Goal: Communication & Community: Answer question/provide support

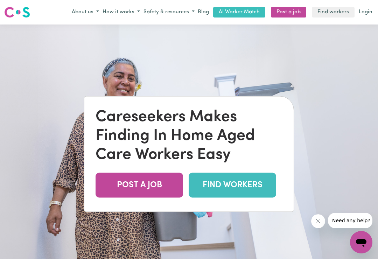
click at [364, 12] on link "Login" at bounding box center [365, 12] width 16 height 11
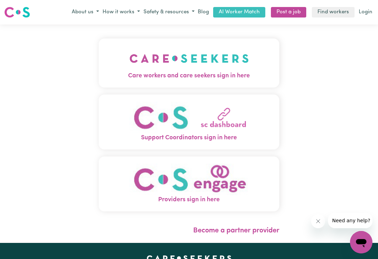
click at [248, 65] on img "Care workers and care seekers sign in here" at bounding box center [188, 58] width 119 height 26
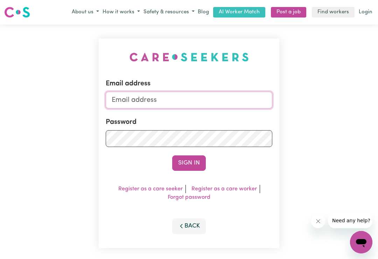
click at [223, 102] on input "Email address" at bounding box center [189, 100] width 166 height 17
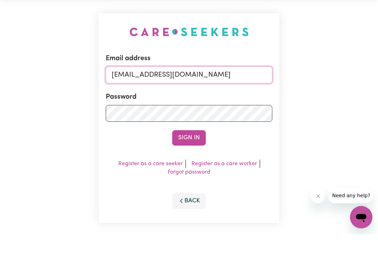
type input "[EMAIL_ADDRESS][DOMAIN_NAME]"
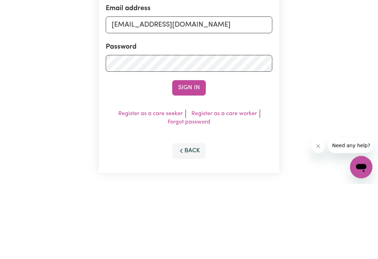
click at [192, 155] on button "Sign In" at bounding box center [189, 162] width 34 height 15
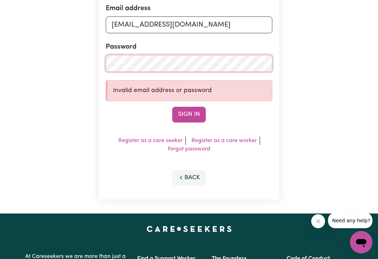
scroll to position [75, 0]
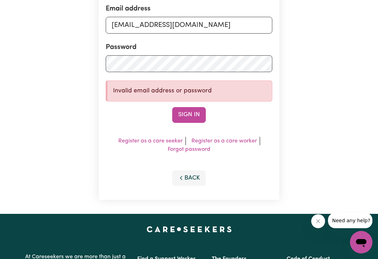
click at [195, 111] on button "Sign In" at bounding box center [189, 114] width 34 height 15
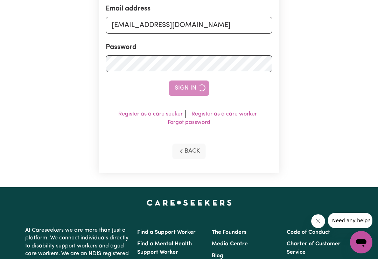
scroll to position [75, 0]
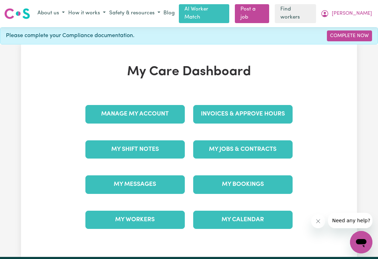
click at [149, 179] on link "My Messages" at bounding box center [134, 184] width 99 height 18
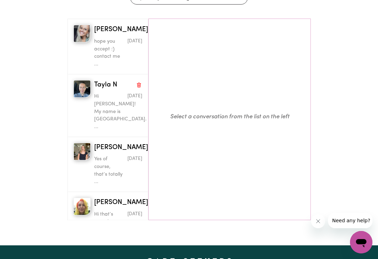
scroll to position [87, 0]
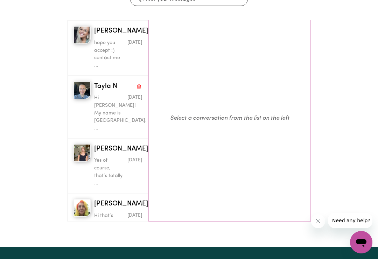
click at [86, 199] on div "button" at bounding box center [81, 220] width 17 height 43
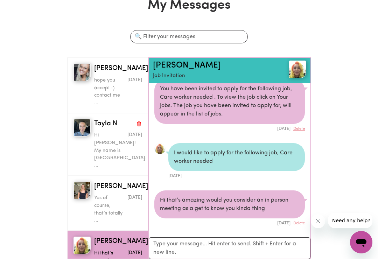
scroll to position [79, 0]
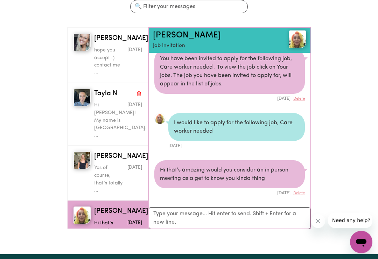
click at [78, 159] on div "button" at bounding box center [81, 173] width 17 height 43
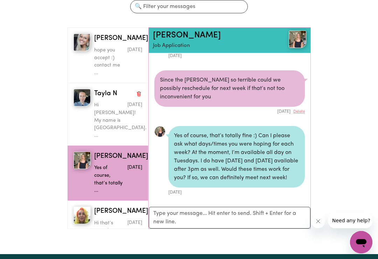
scroll to position [466, 0]
click at [206, 213] on textarea "Your reply" at bounding box center [230, 218] width 162 height 22
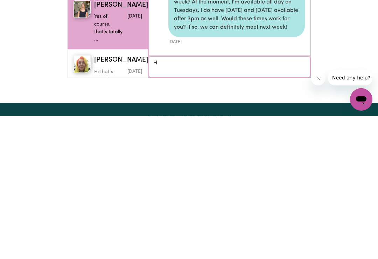
scroll to position [465, 0]
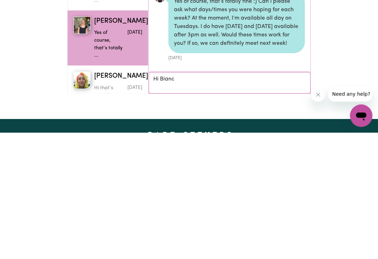
type textarea "Hi [PERSON_NAME]"
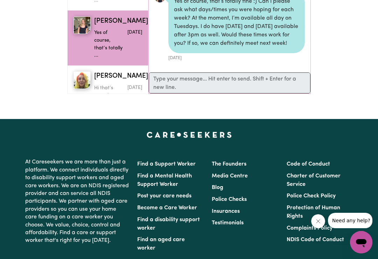
scroll to position [504, 0]
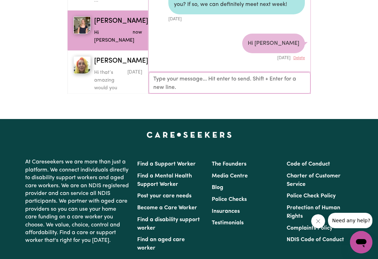
click at [250, 79] on textarea "Your reply" at bounding box center [230, 82] width 162 height 21
type textarea "I"
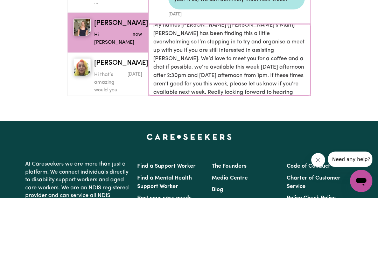
scroll to position [1, 0]
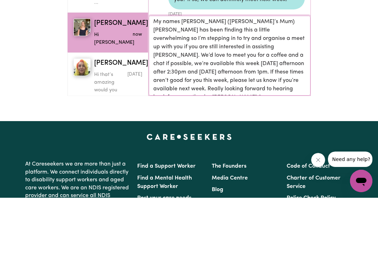
type textarea "My names [PERSON_NAME] ([PERSON_NAME]’s Mum) [PERSON_NAME] has been finding thi…"
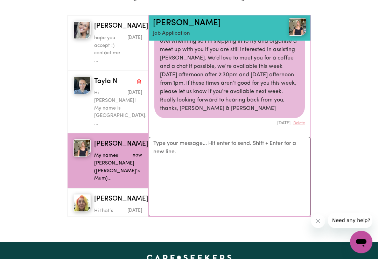
scroll to position [677, 0]
click at [113, 92] on p "Hi [PERSON_NAME]! My name is [GEOGRAPHIC_DATA]. ..." at bounding box center [110, 108] width 32 height 38
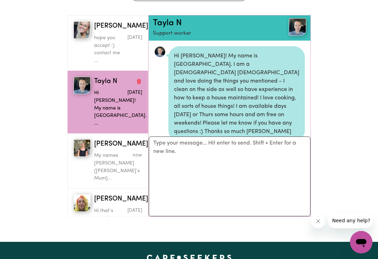
scroll to position [0, 0]
click at [120, 41] on p "hope you accept :) contact me ..." at bounding box center [110, 49] width 32 height 30
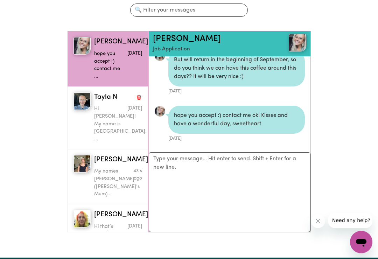
scroll to position [179, 0]
click at [116, 223] on p "Hi that’s amazing would you co..." at bounding box center [110, 238] width 32 height 30
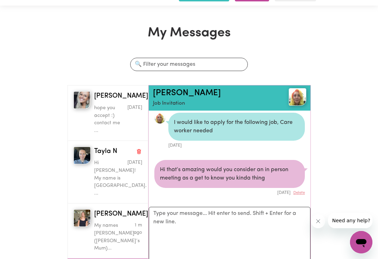
scroll to position [21, 0]
click at [302, 95] on img at bounding box center [296, 96] width 17 height 17
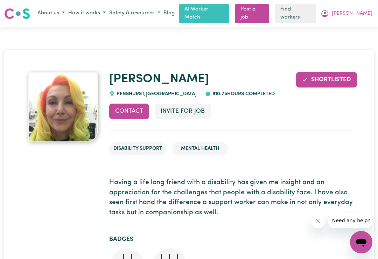
scroll to position [33, 0]
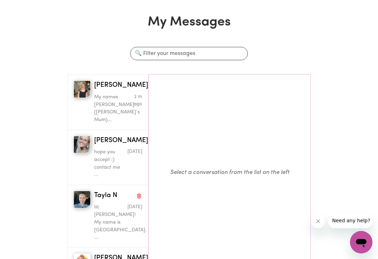
click at [122, 203] on p "Hi [PERSON_NAME]! My name is [GEOGRAPHIC_DATA]. ..." at bounding box center [110, 222] width 32 height 38
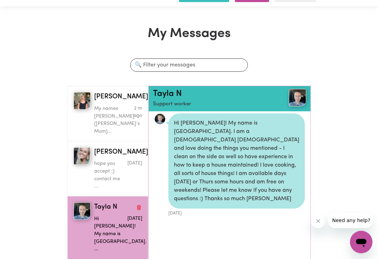
scroll to position [22, 0]
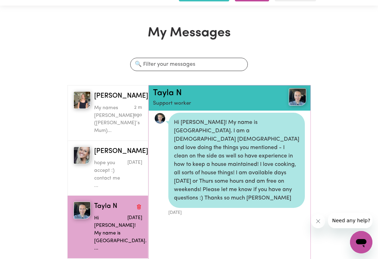
click at [113, 115] on p "My names [PERSON_NAME] ([PERSON_NAME]’s Mum)..." at bounding box center [110, 119] width 32 height 30
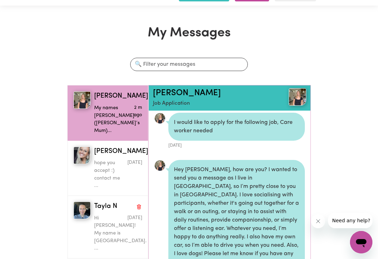
scroll to position [619, 0]
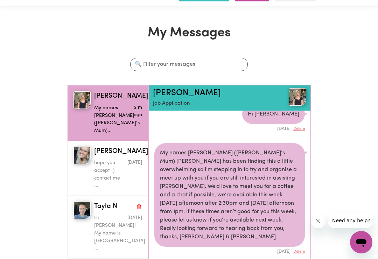
click at [302, 91] on img at bounding box center [296, 96] width 17 height 17
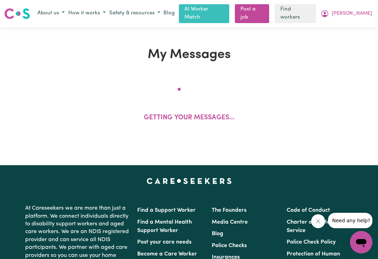
scroll to position [33, 0]
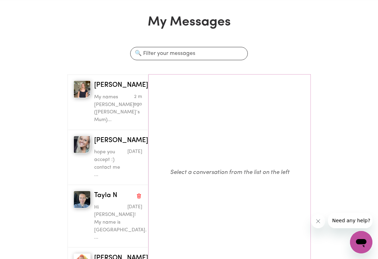
click at [111, 203] on p "Hi [PERSON_NAME]! My name is [GEOGRAPHIC_DATA]. ..." at bounding box center [110, 222] width 32 height 38
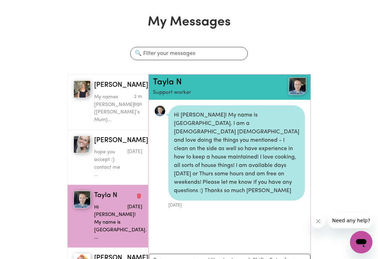
scroll to position [3, 0]
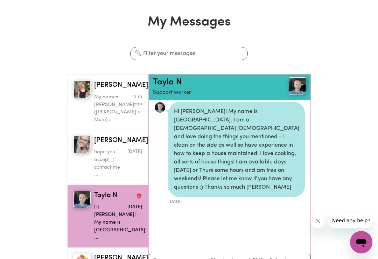
click at [299, 83] on img at bounding box center [296, 85] width 17 height 17
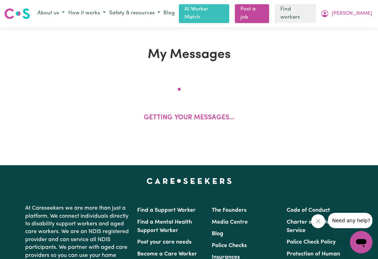
scroll to position [33, 0]
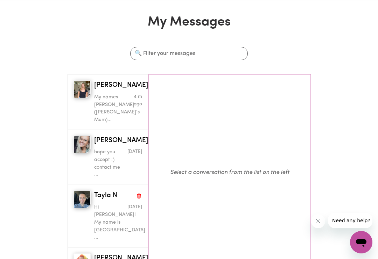
click at [114, 203] on p "Hi [PERSON_NAME]! My name is [GEOGRAPHIC_DATA]. ..." at bounding box center [110, 222] width 32 height 38
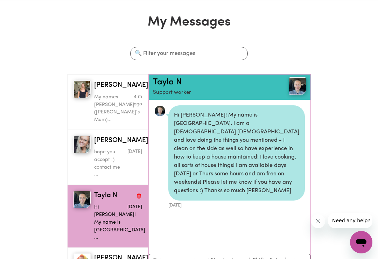
scroll to position [3, 0]
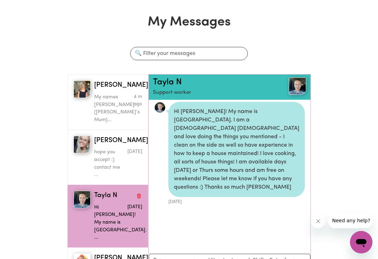
click at [108, 103] on p "My names [PERSON_NAME] ([PERSON_NAME]’s Mum)..." at bounding box center [110, 108] width 32 height 30
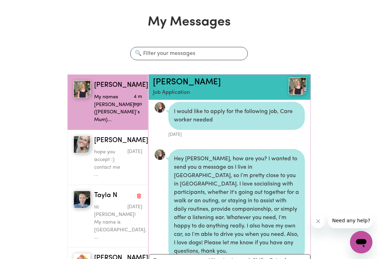
scroll to position [619, 0]
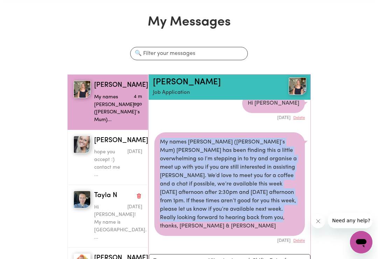
click at [114, 203] on p "Hi [PERSON_NAME]! My name is [GEOGRAPHIC_DATA]. ..." at bounding box center [110, 222] width 32 height 38
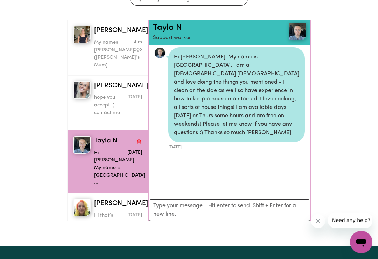
scroll to position [86, 0]
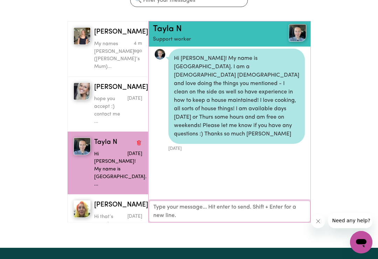
click at [173, 208] on textarea "Your reply" at bounding box center [230, 211] width 162 height 22
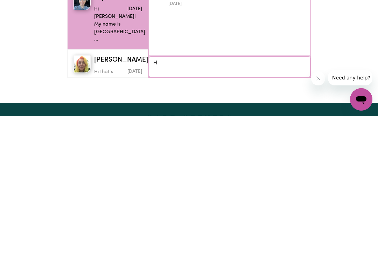
scroll to position [3, 0]
type textarea "Hi [PERSON_NAME]"
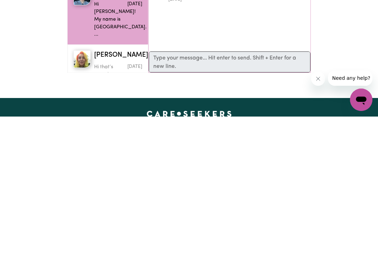
scroll to position [236, 0]
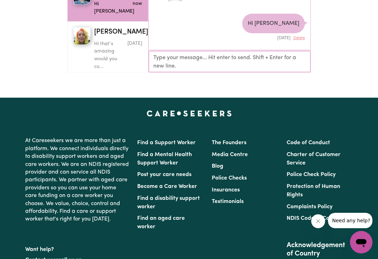
click at [180, 55] on textarea "Your reply" at bounding box center [230, 61] width 162 height 21
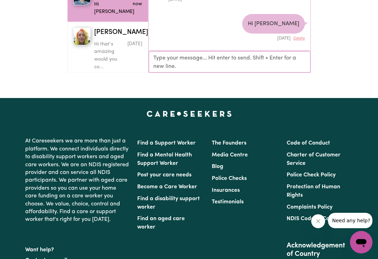
paste textarea "My names [PERSON_NAME] ([PERSON_NAME]’s Mum) [PERSON_NAME] has been finding thi…"
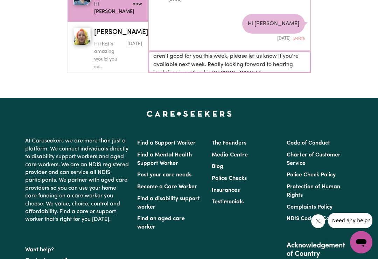
scroll to position [59, 0]
type textarea "My names [PERSON_NAME] ([PERSON_NAME]’s Mum) [PERSON_NAME] has been finding thi…"
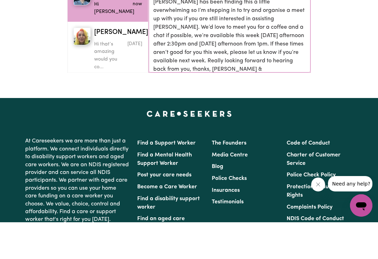
scroll to position [210, 0]
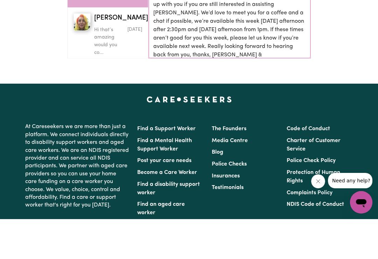
click at [282, 45] on textarea "My names [PERSON_NAME] ([PERSON_NAME]’s Mum) [PERSON_NAME] has been finding thi…" at bounding box center [230, 58] width 162 height 80
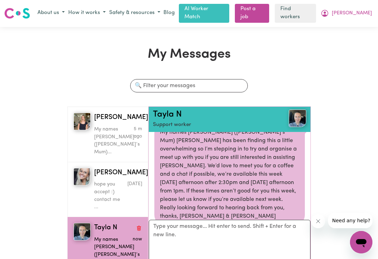
scroll to position [0, 0]
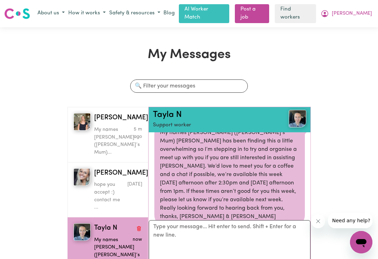
click at [118, 135] on p "My names [PERSON_NAME] ([PERSON_NAME]’s Mum)..." at bounding box center [110, 141] width 32 height 30
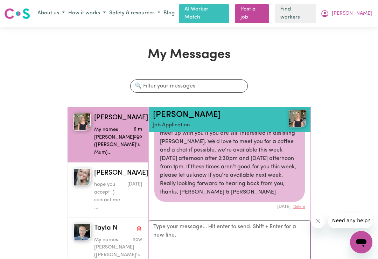
click at [119, 236] on p "My names [PERSON_NAME] ([PERSON_NAME]’s Mum)..." at bounding box center [110, 251] width 32 height 30
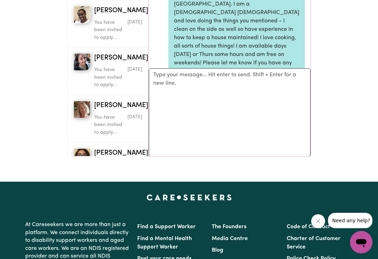
scroll to position [273, 0]
click at [114, 110] on div "You have been invited to apply..." at bounding box center [110, 123] width 32 height 26
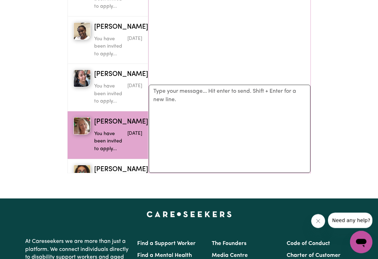
scroll to position [134, 0]
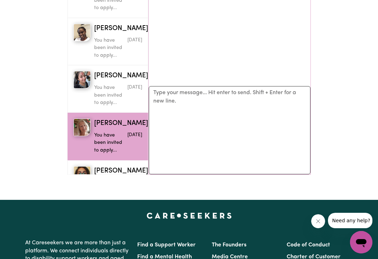
click at [111, 166] on span "[PERSON_NAME]" at bounding box center [121, 171] width 54 height 10
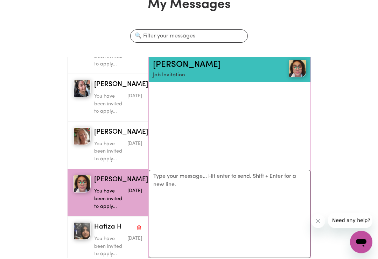
scroll to position [50, 0]
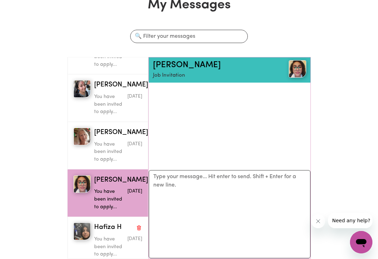
click at [104, 235] on p "You have been invited to apply..." at bounding box center [110, 246] width 32 height 23
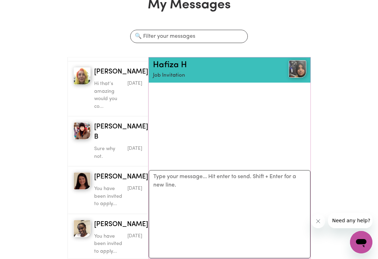
scroll to position [160, 0]
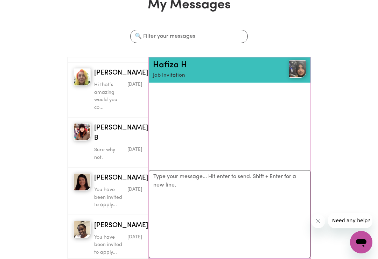
click at [111, 146] on p "Sure why not." at bounding box center [110, 153] width 32 height 15
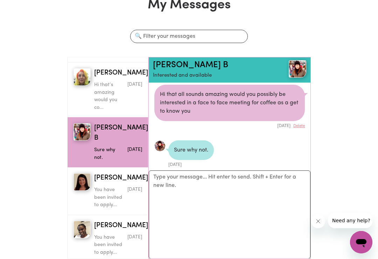
click at [296, 62] on img at bounding box center [296, 68] width 17 height 17
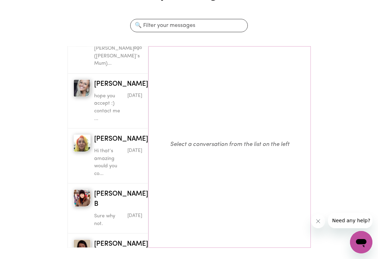
scroll to position [82, 0]
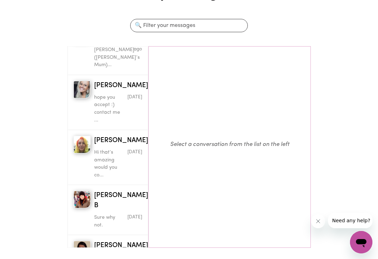
click at [114, 159] on p "Hi that’s amazing would you co..." at bounding box center [110, 164] width 32 height 30
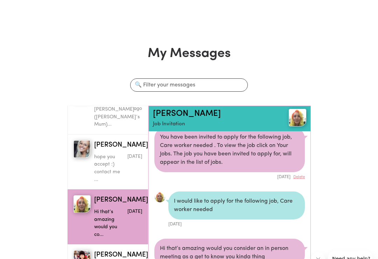
scroll to position [0, 0]
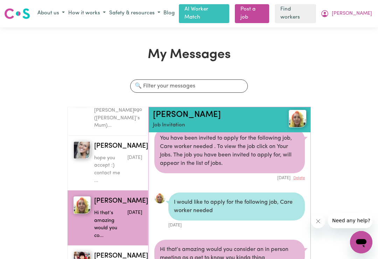
click at [299, 115] on img at bounding box center [296, 118] width 17 height 17
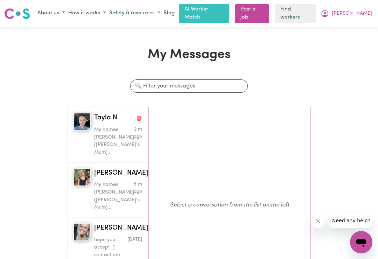
click at [115, 187] on p "My names [PERSON_NAME] ([PERSON_NAME]’s Mum)..." at bounding box center [110, 196] width 32 height 30
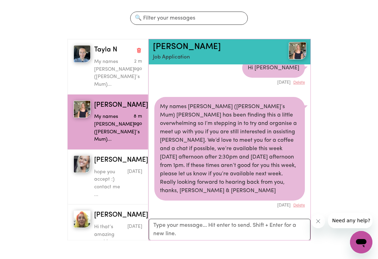
scroll to position [67, 0]
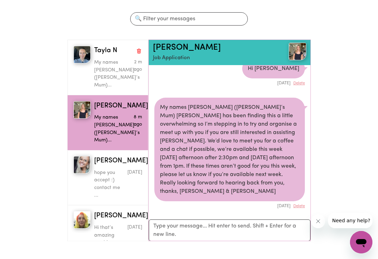
click at [285, 146] on div "My names [PERSON_NAME] ([PERSON_NAME]’s Mum) [PERSON_NAME] has been finding thi…" at bounding box center [229, 149] width 150 height 103
click at [275, 150] on div "My names [PERSON_NAME] ([PERSON_NAME]’s Mum) [PERSON_NAME] has been finding thi…" at bounding box center [229, 149] width 150 height 103
click at [108, 67] on p "My names [PERSON_NAME] ([PERSON_NAME]’s Mum)..." at bounding box center [110, 74] width 32 height 30
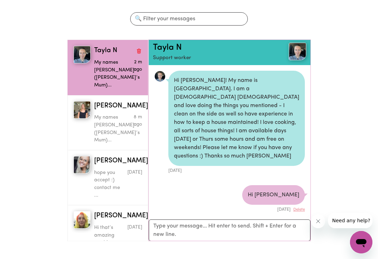
scroll to position [0, 0]
click at [353, 94] on div "My Messages Search conversations [PERSON_NAME] N My names [PERSON_NAME] ([PERSO…" at bounding box center [189, 113] width 378 height 267
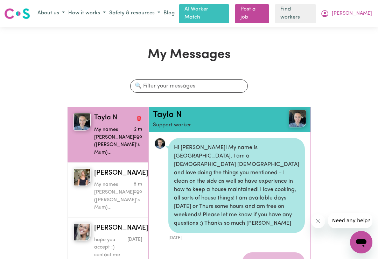
click at [357, 12] on span "[PERSON_NAME]" at bounding box center [351, 14] width 40 height 8
click at [343, 30] on link "My Dashboard" at bounding box center [345, 27] width 55 height 13
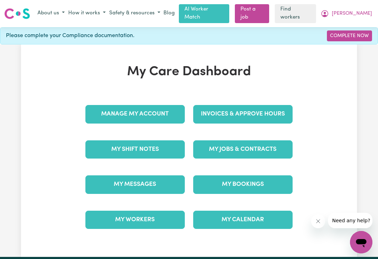
click at [142, 113] on link "Manage My Account" at bounding box center [134, 114] width 99 height 18
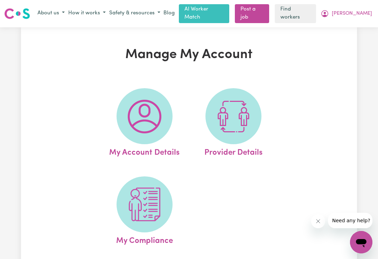
click at [355, 11] on span "[PERSON_NAME]" at bounding box center [351, 14] width 40 height 8
click at [349, 27] on link "My Dashboard" at bounding box center [345, 27] width 55 height 13
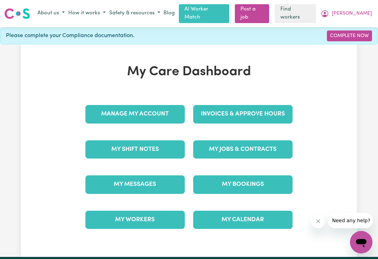
click at [147, 214] on link "My Workers" at bounding box center [134, 219] width 99 height 18
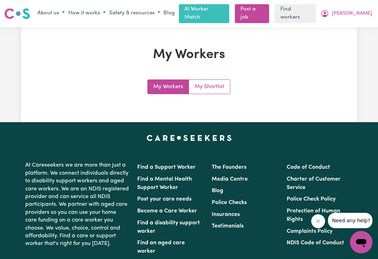
click at [358, 11] on span "[PERSON_NAME]" at bounding box center [351, 14] width 40 height 8
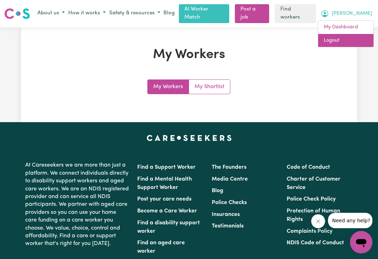
click at [334, 38] on link "Logout" at bounding box center [345, 40] width 55 height 13
